Goal: Navigation & Orientation: Find specific page/section

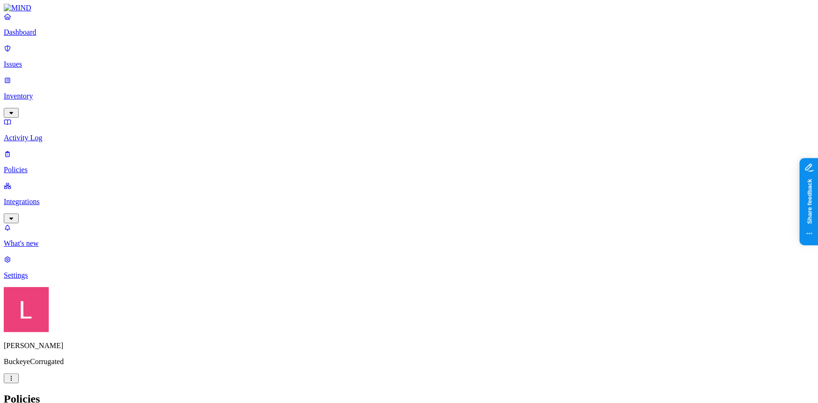
click at [66, 37] on p "Dashboard" at bounding box center [409, 32] width 810 height 8
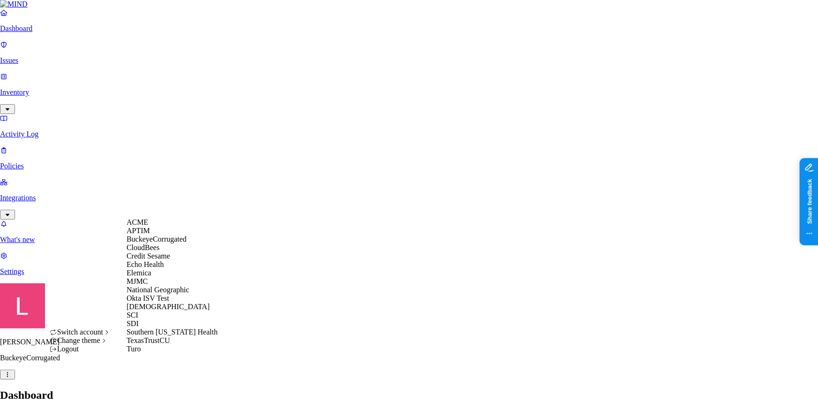
scroll to position [85, 0]
click at [165, 311] on div "Samsara" at bounding box center [172, 306] width 91 height 8
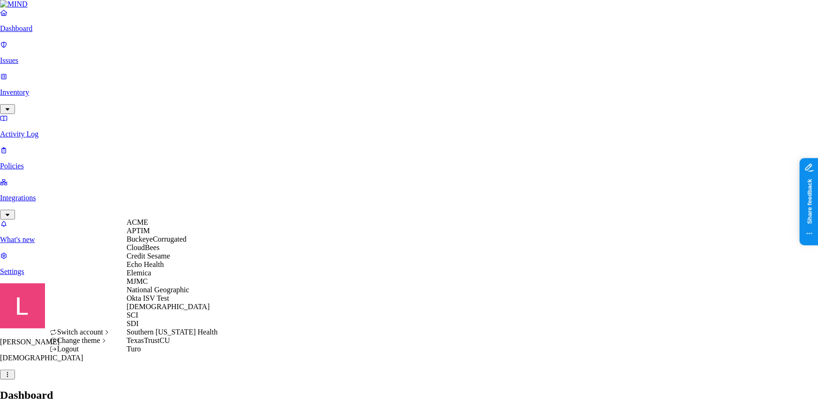
click at [155, 252] on div "CloudBees" at bounding box center [172, 247] width 91 height 8
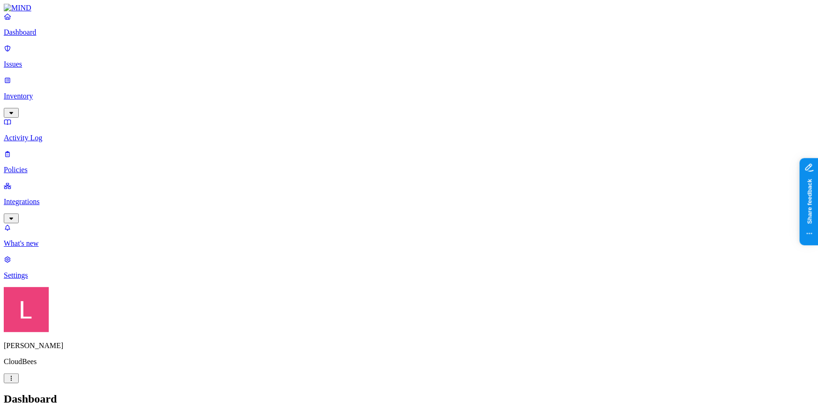
click at [403, 392] on h2 "Dashboard" at bounding box center [409, 398] width 810 height 13
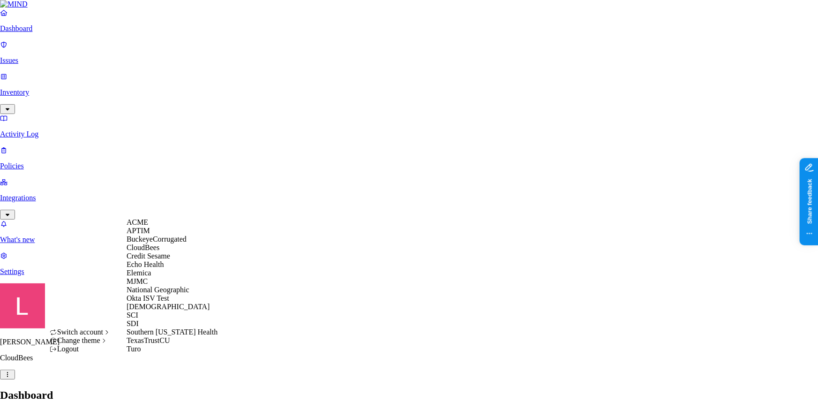
scroll to position [94, 0]
click at [173, 336] on span "Southern Illinois Health" at bounding box center [172, 332] width 91 height 8
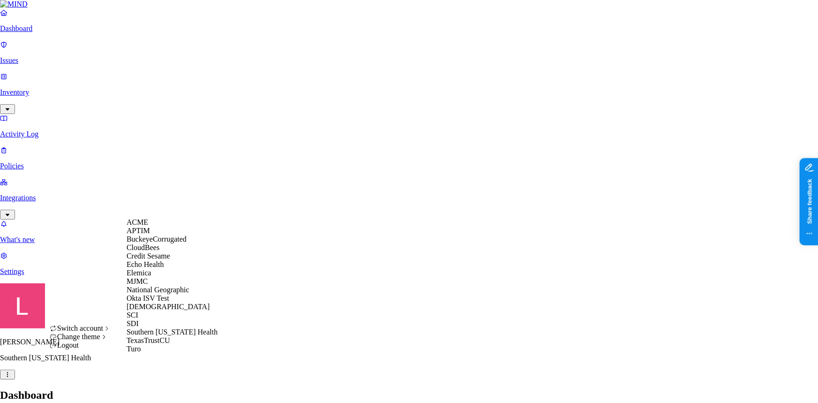
click at [166, 235] on div "APTIM" at bounding box center [172, 230] width 91 height 8
